Goal: Book appointment/travel/reservation

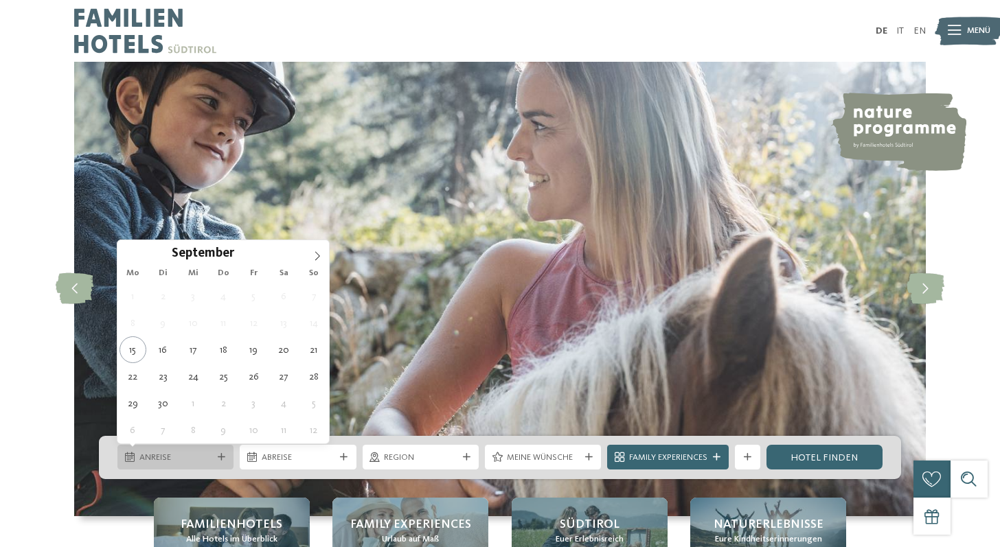
click at [181, 459] on span "Anreise" at bounding box center [175, 458] width 73 height 12
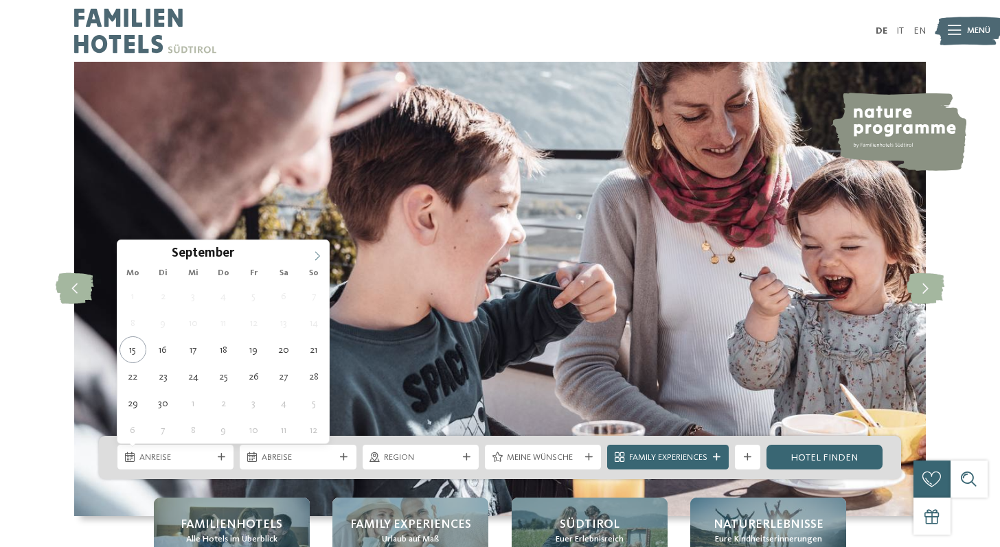
click at [316, 256] on icon at bounding box center [317, 256] width 10 height 10
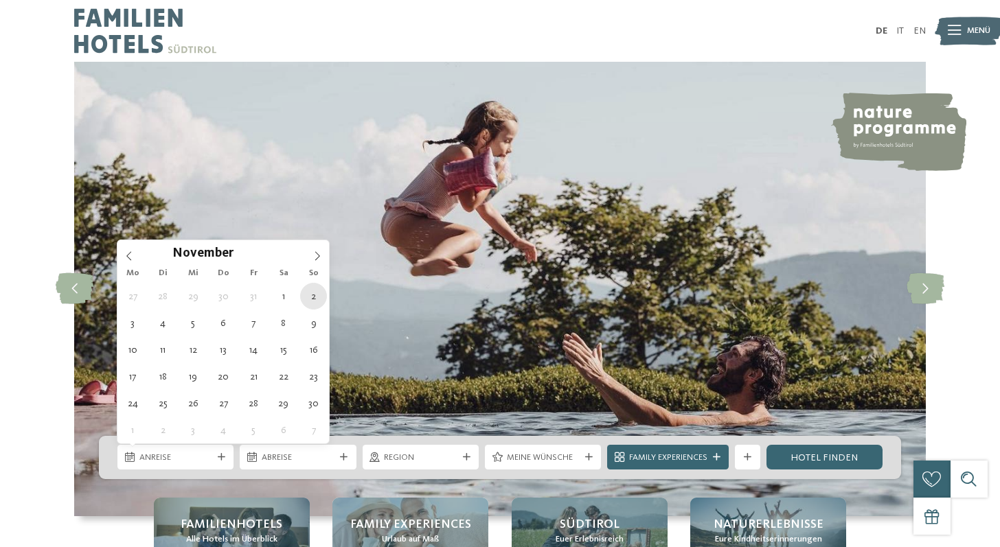
type div "02.11.2025"
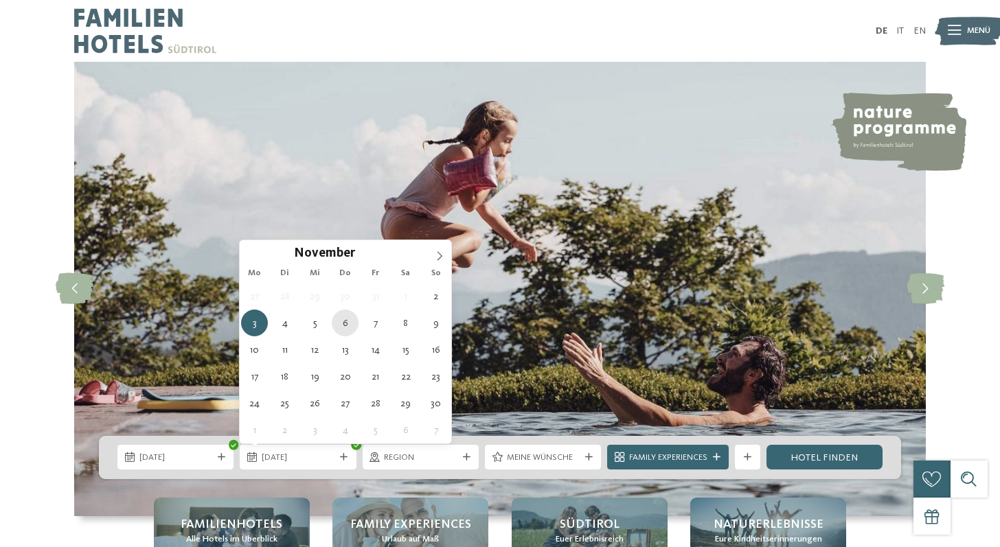
type div "06.11.2025"
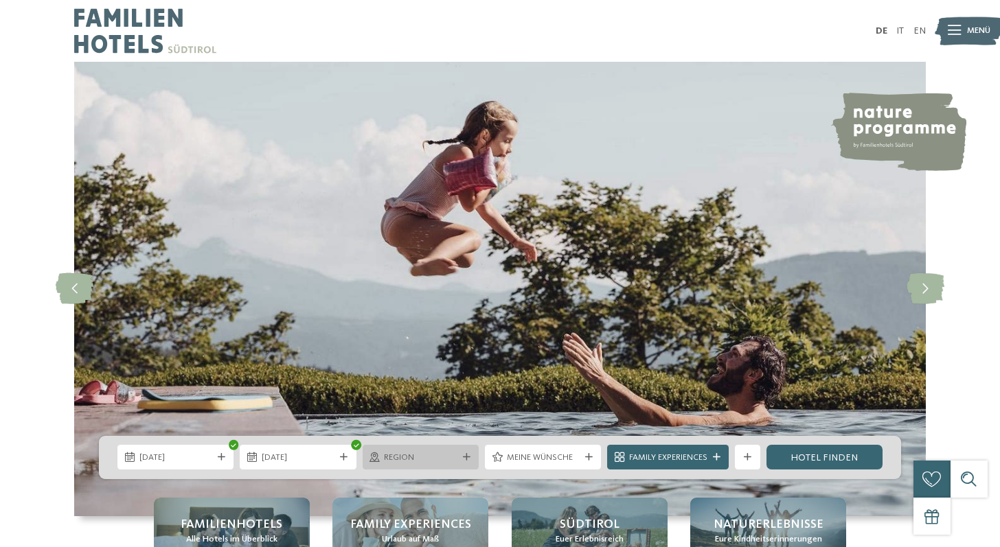
click at [448, 457] on span "Region" at bounding box center [420, 458] width 73 height 12
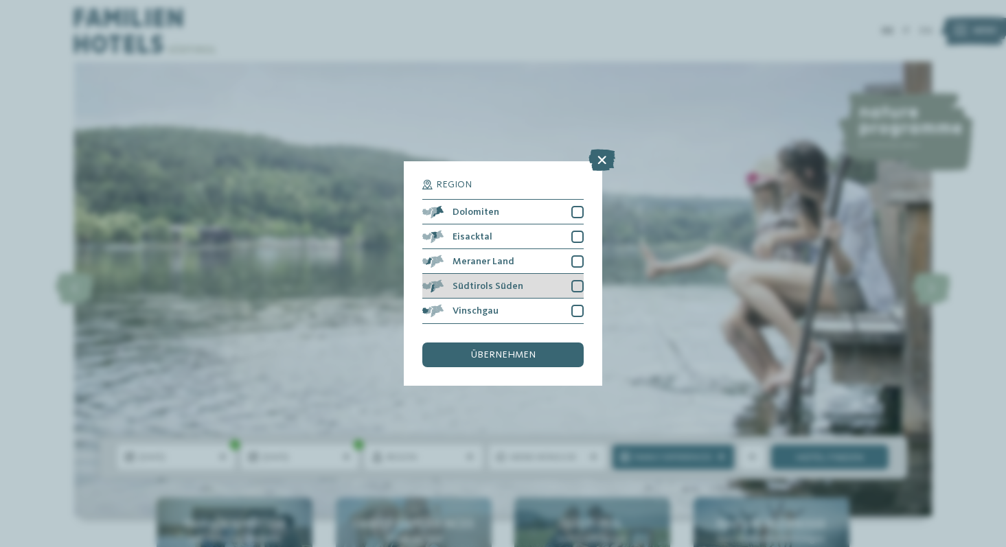
click at [562, 274] on div "Südtirols Süden" at bounding box center [502, 286] width 161 height 25
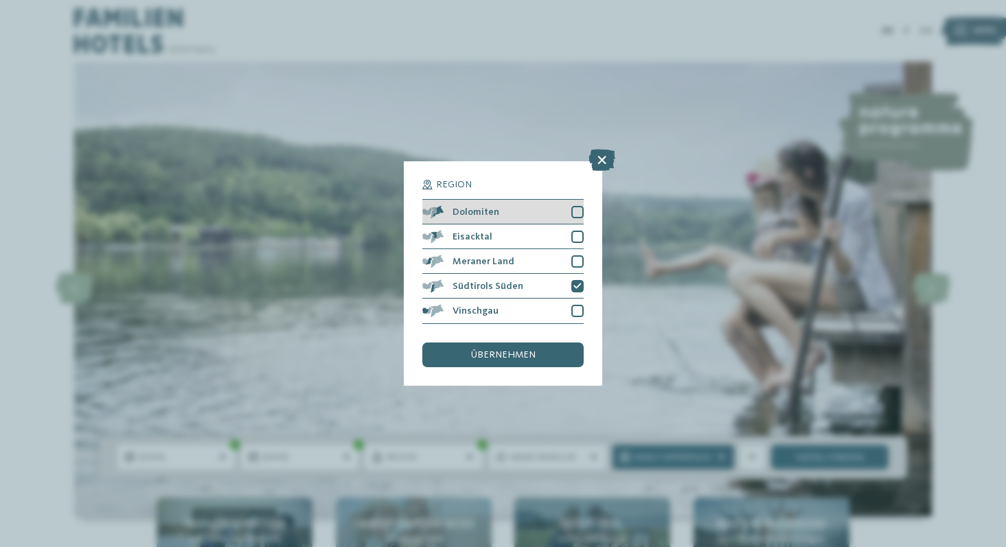
click at [540, 200] on div "Dolomiten" at bounding box center [502, 212] width 161 height 25
click at [479, 350] on span "übernehmen" at bounding box center [503, 355] width 65 height 10
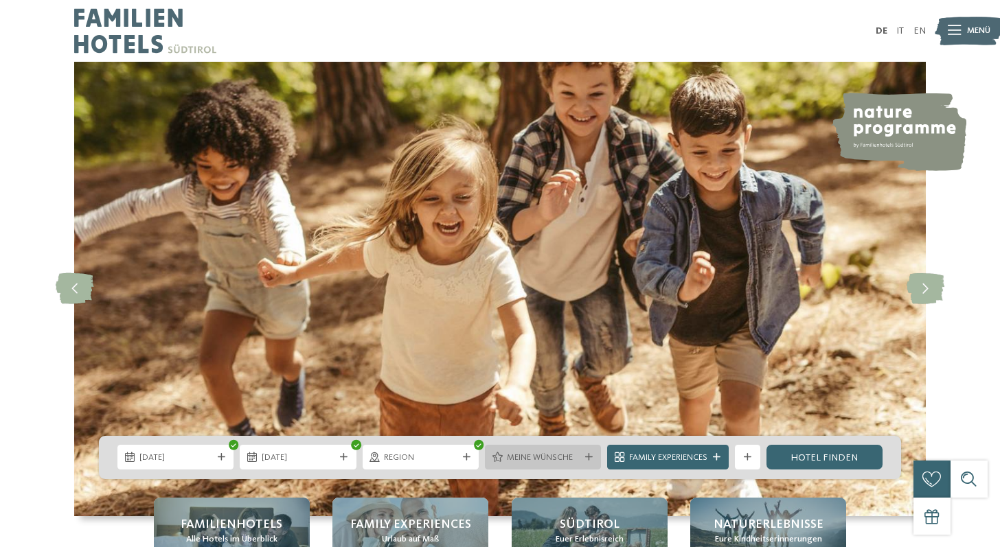
click at [525, 457] on span "Meine Wünsche" at bounding box center [543, 458] width 73 height 12
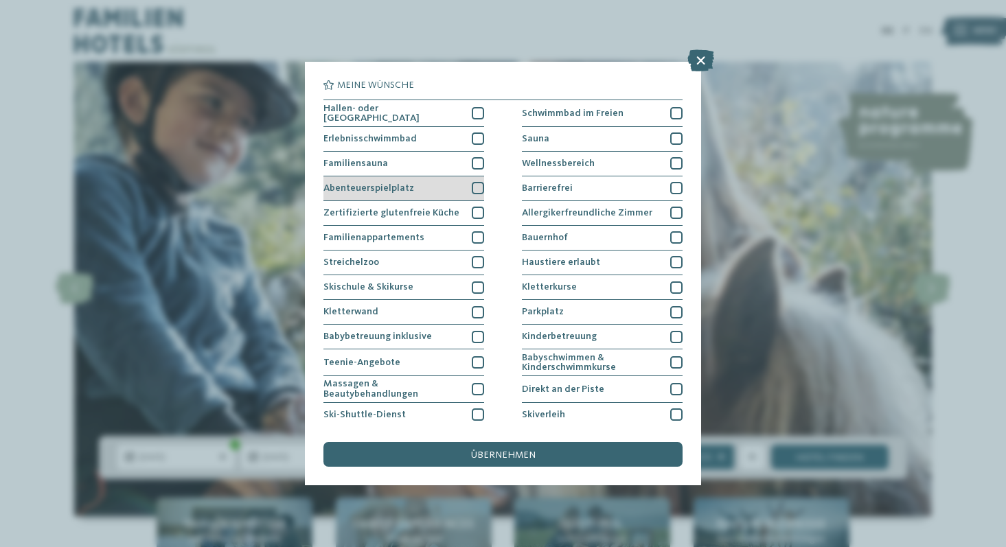
click at [402, 186] on span "Abenteuerspielplatz" at bounding box center [368, 188] width 91 height 10
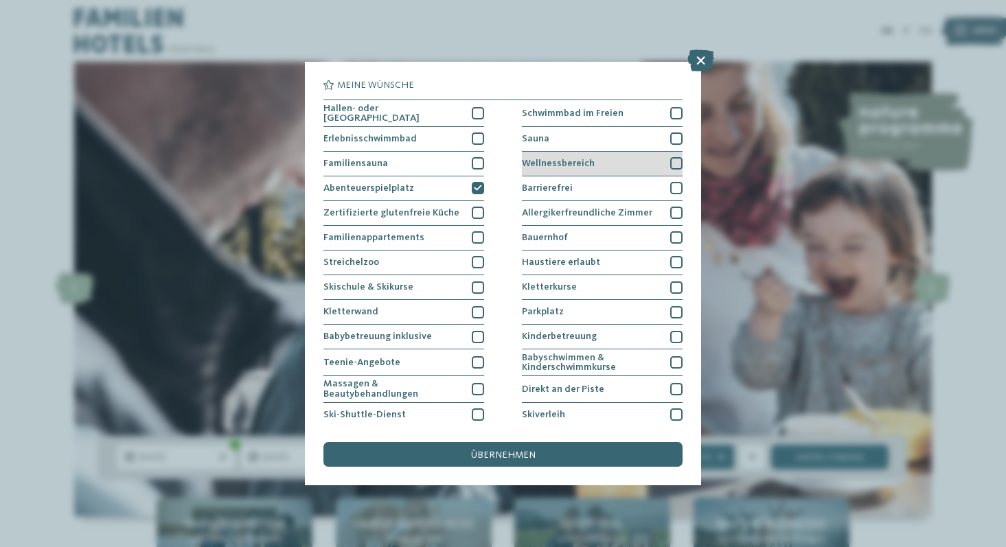
click at [537, 159] on span "Wellnessbereich" at bounding box center [558, 164] width 73 height 10
click at [535, 137] on span "Sauna" at bounding box center [535, 139] width 27 height 10
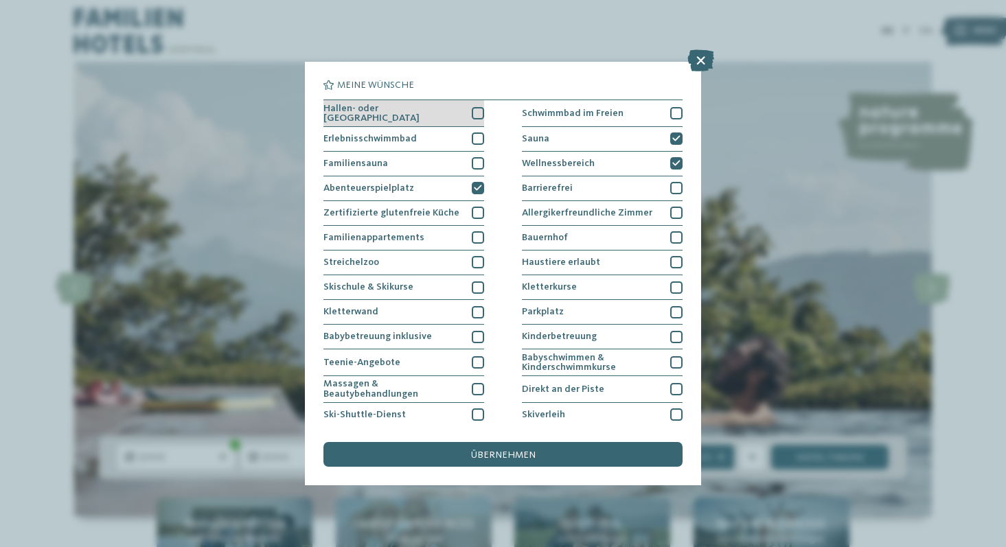
click at [433, 115] on span "Hallen- oder Schleusenbad" at bounding box center [392, 114] width 139 height 20
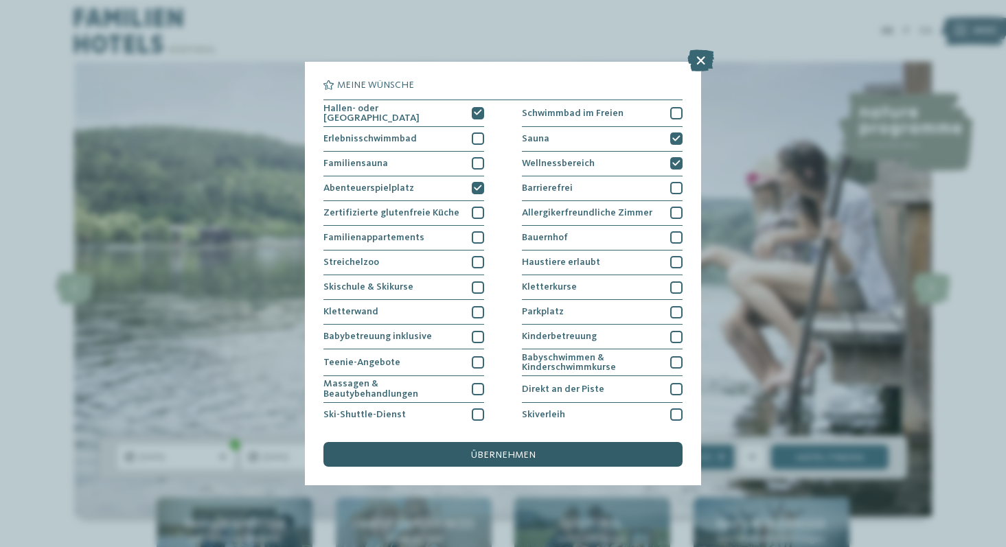
click at [446, 442] on div "übernehmen" at bounding box center [502, 454] width 358 height 25
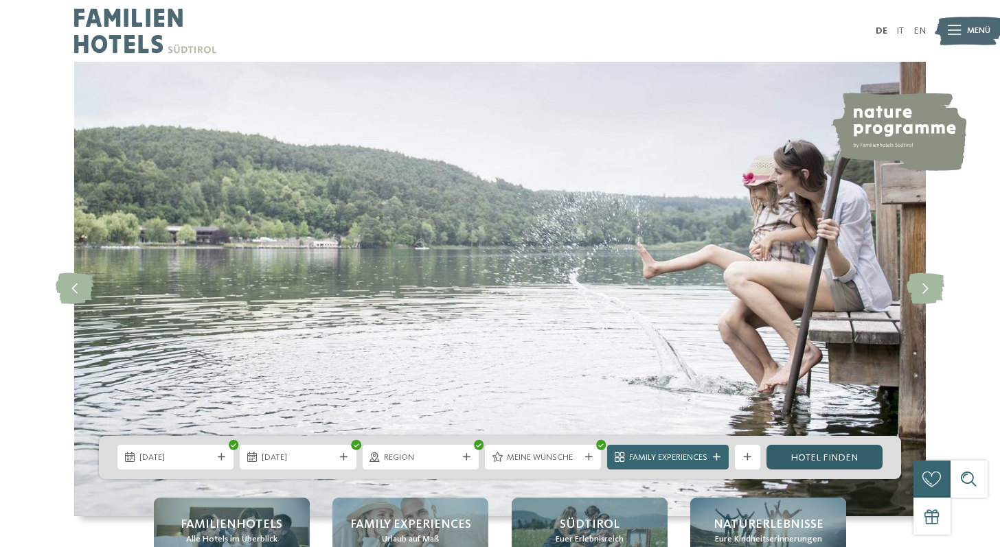
click at [814, 457] on link "Hotel finden" at bounding box center [824, 457] width 116 height 25
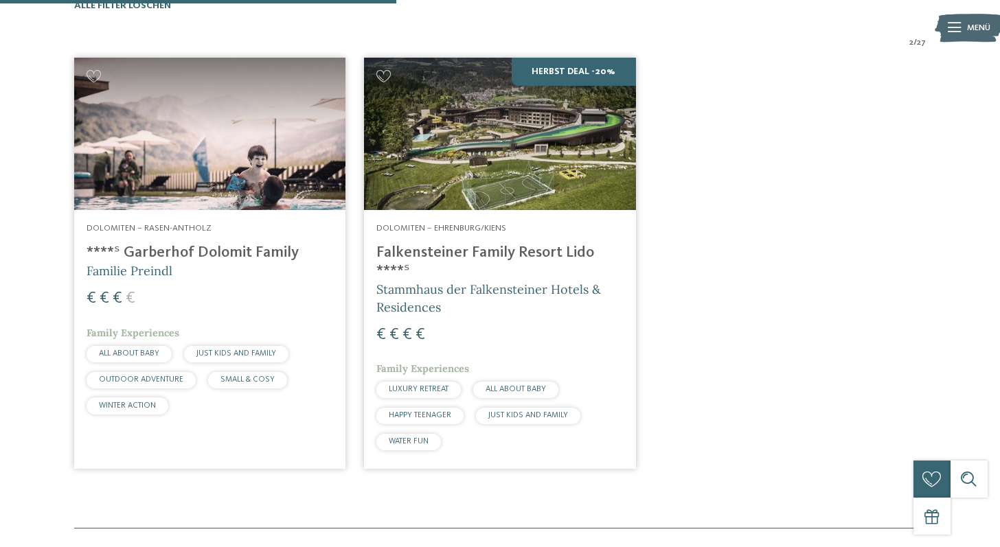
scroll to position [426, 0]
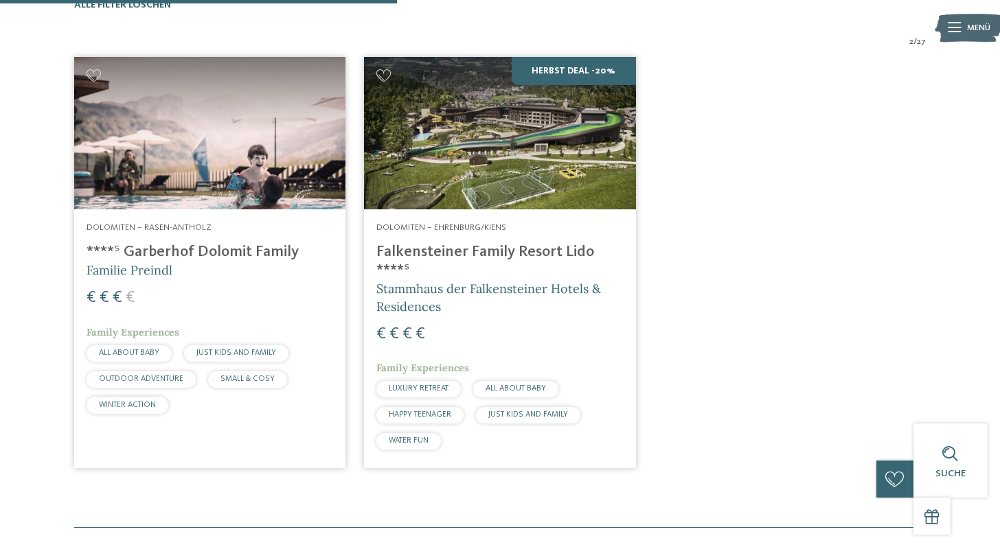
click at [173, 243] on h4 "****ˢ Garberhof Dolomit Family" at bounding box center [210, 252] width 247 height 19
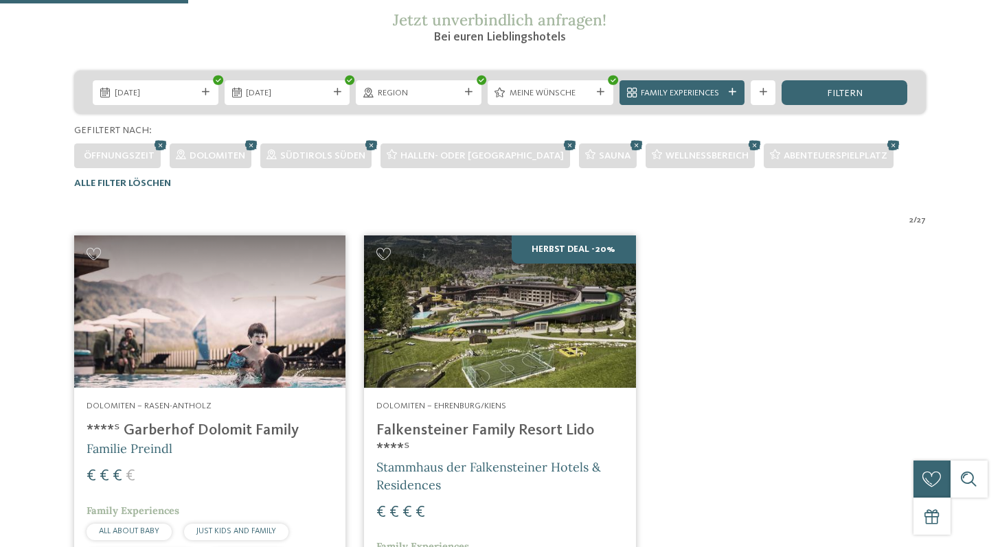
scroll to position [365, 0]
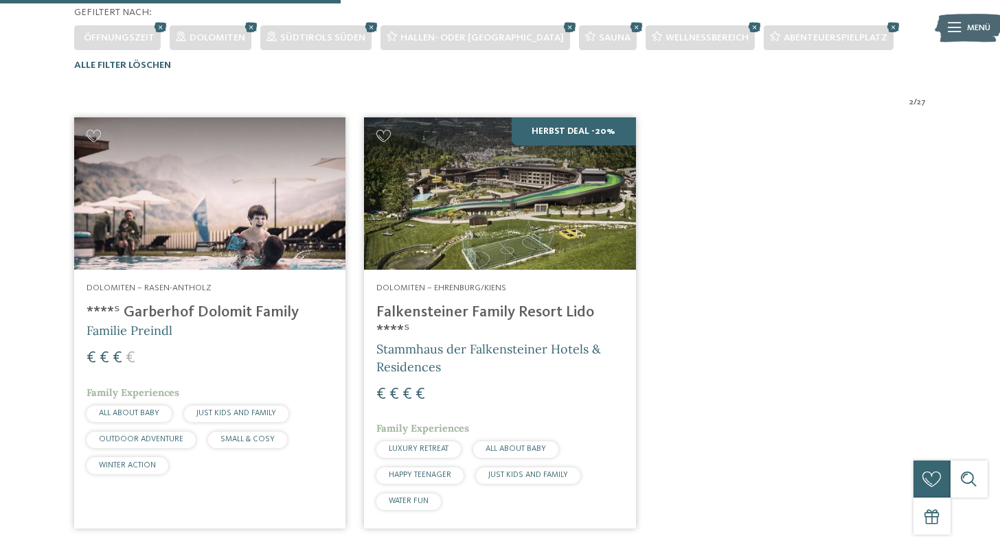
click at [431, 341] on span "Stammhaus der Falkensteiner Hotels & Residences" at bounding box center [488, 357] width 225 height 33
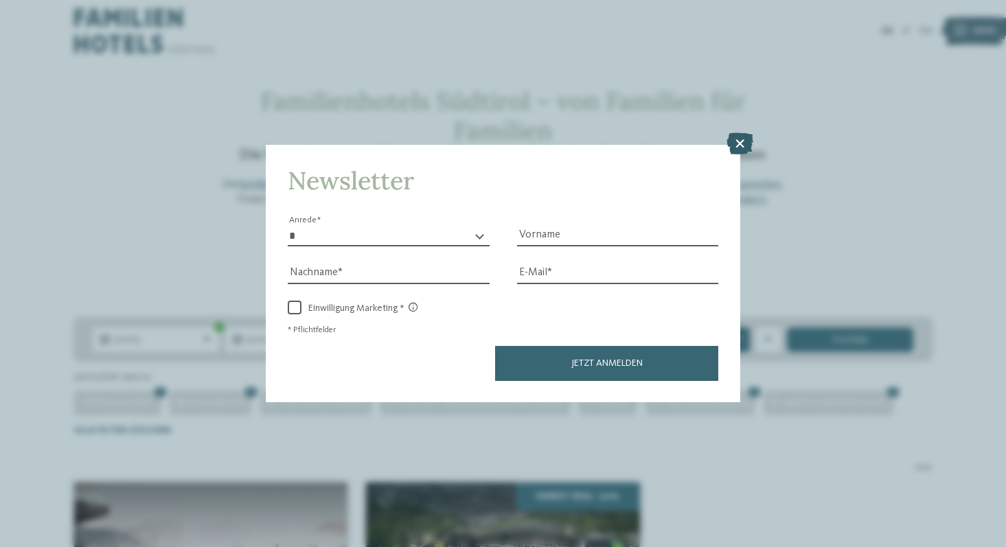
click at [739, 133] on icon at bounding box center [740, 144] width 27 height 22
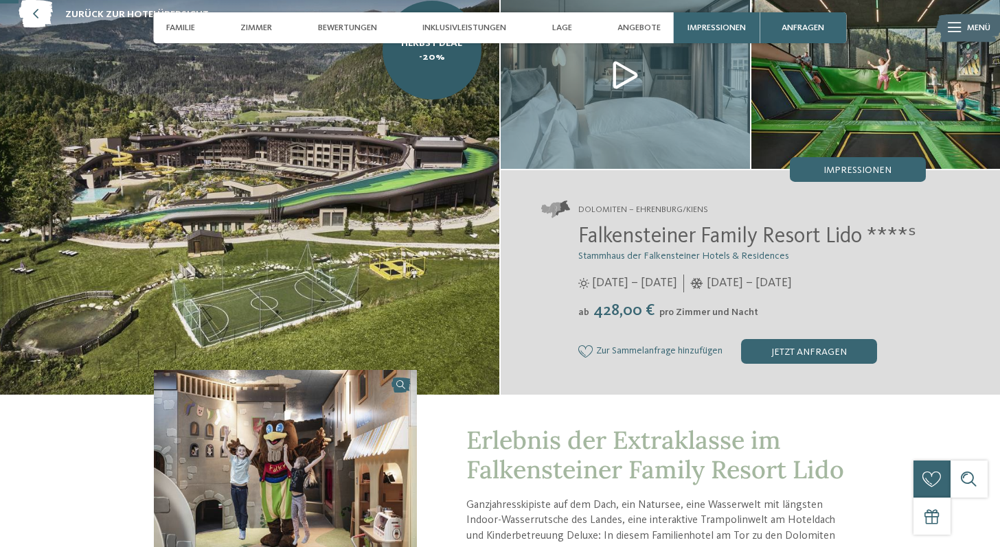
scroll to position [82, 0]
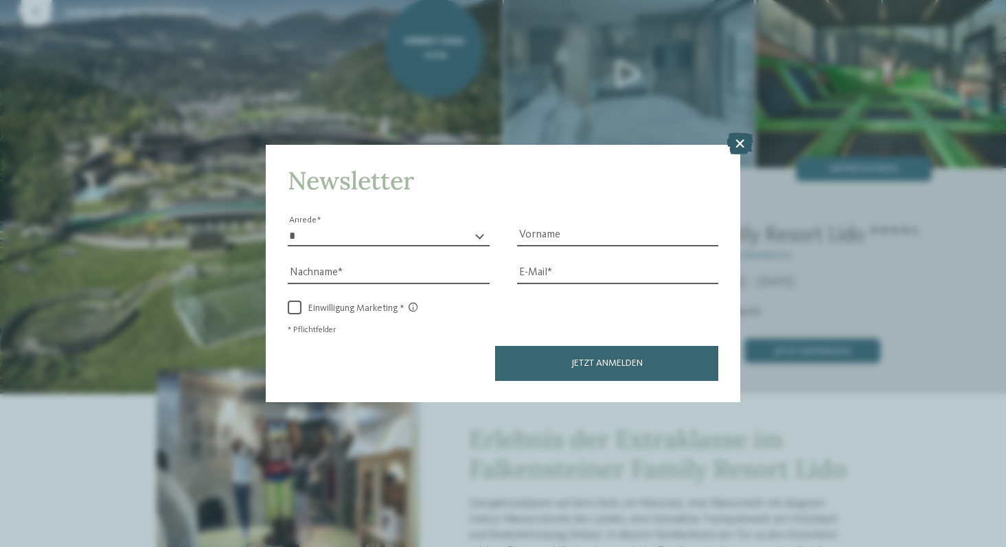
click at [743, 133] on icon at bounding box center [740, 144] width 27 height 22
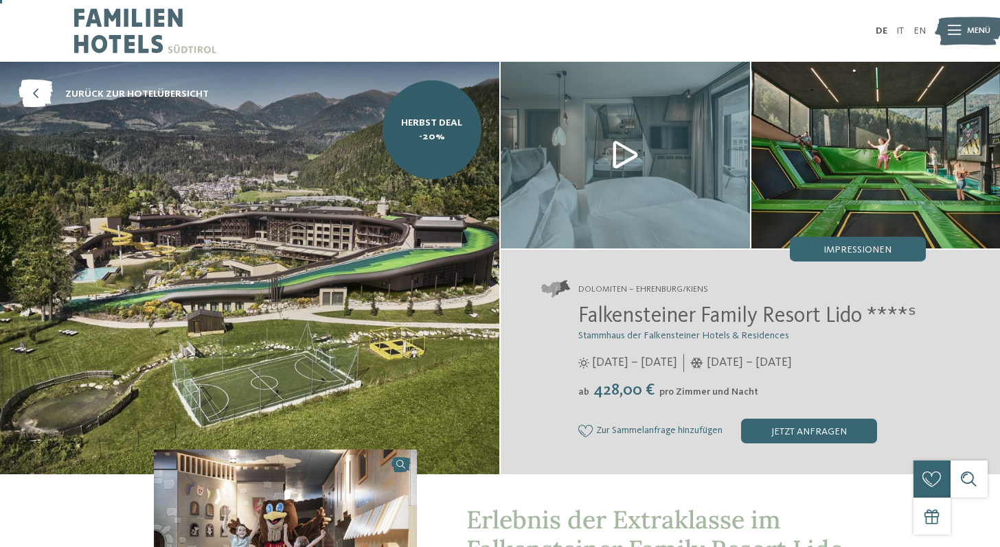
scroll to position [0, 0]
